Goal: Task Accomplishment & Management: Manage account settings

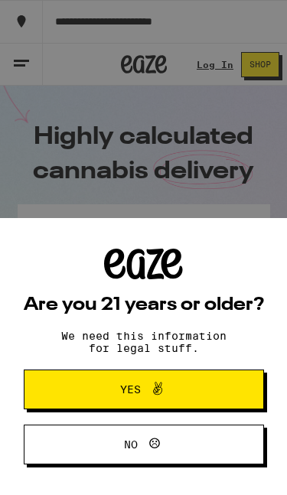
click at [217, 389] on button "Yes" at bounding box center [144, 390] width 240 height 40
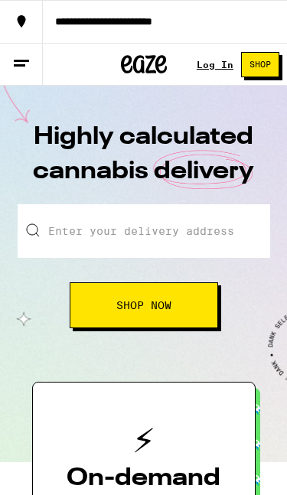
click at [214, 65] on link "Log In" at bounding box center [215, 65] width 37 height 10
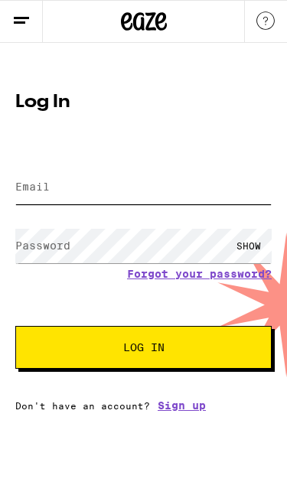
click at [201, 203] on input "Email" at bounding box center [143, 187] width 256 height 34
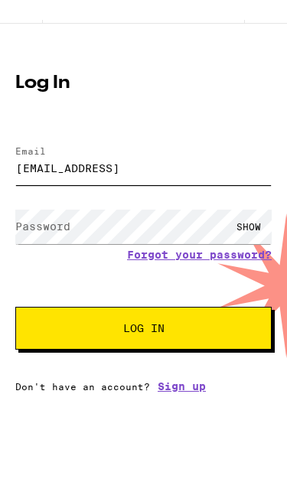
type input "[EMAIL_ADDRESS]"
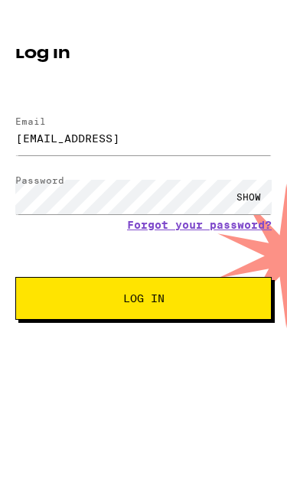
click at [251, 229] on div "SHOW" at bounding box center [249, 246] width 46 height 34
click at [197, 225] on form "Email Email [EMAIL_ADDRESS] Password Password HIDE Forgot your password? Log In" at bounding box center [143, 259] width 256 height 219
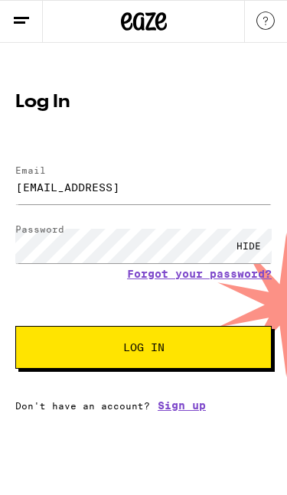
click at [215, 347] on button "Log In" at bounding box center [143, 347] width 256 height 43
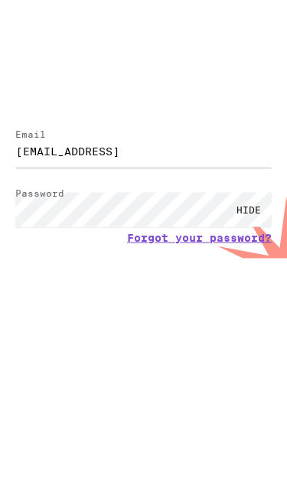
click at [221, 369] on button "Log In" at bounding box center [143, 390] width 256 height 43
click at [220, 369] on button "Log In" at bounding box center [143, 390] width 256 height 43
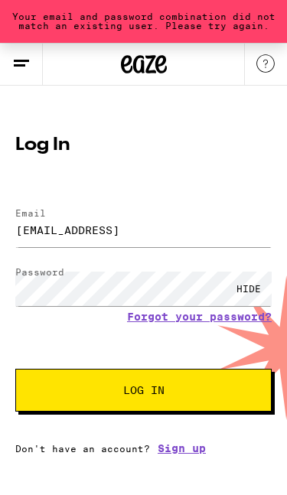
click at [208, 322] on link "Forgot your password?" at bounding box center [199, 317] width 145 height 12
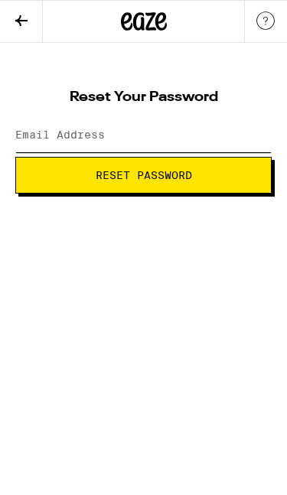
click at [218, 133] on input "Email Address" at bounding box center [143, 135] width 256 height 34
